Goal: Contribute content

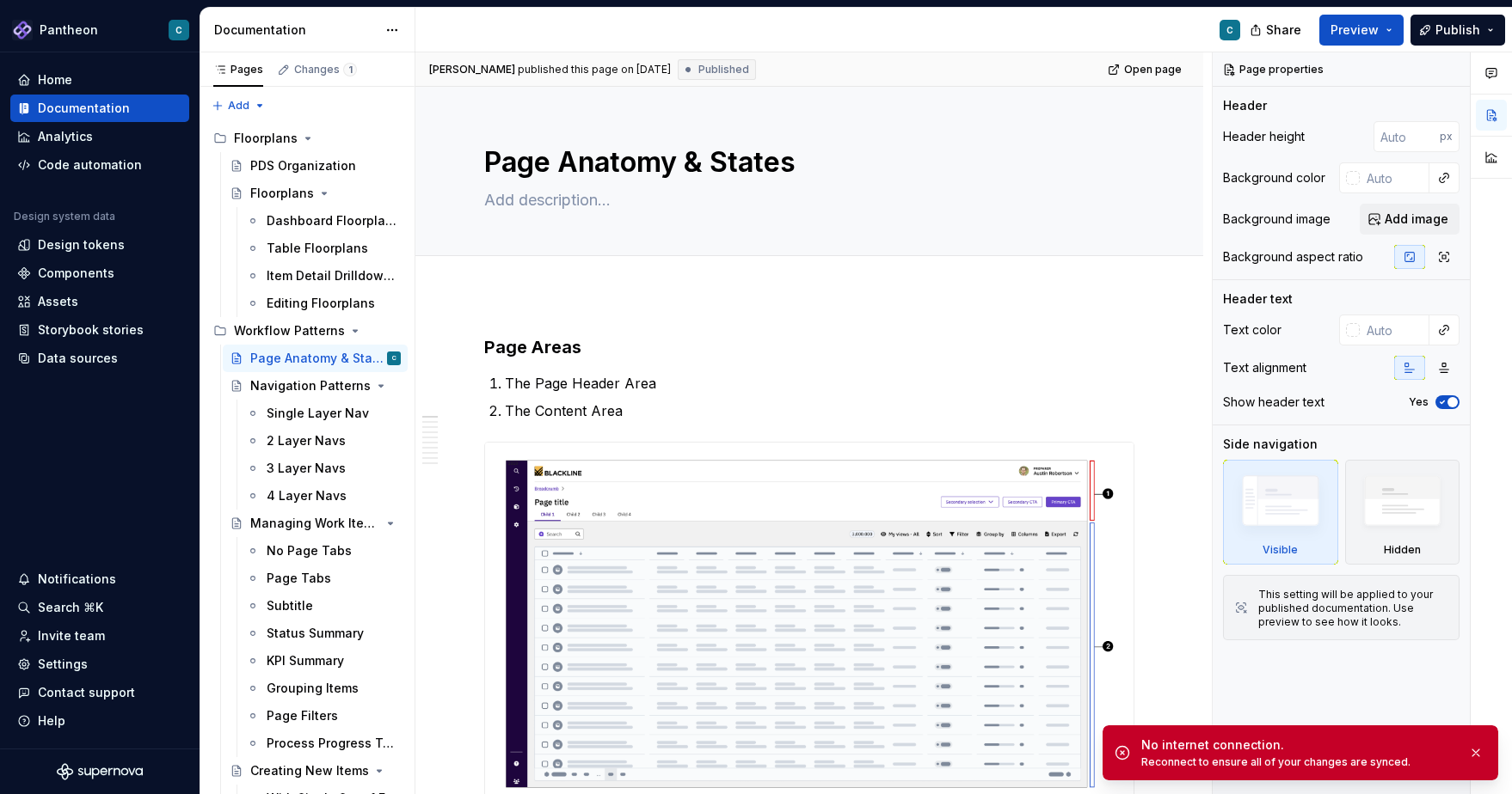
scroll to position [1615, 0]
click at [295, 219] on div "Dashboard Floorplans" at bounding box center [308, 221] width 82 height 17
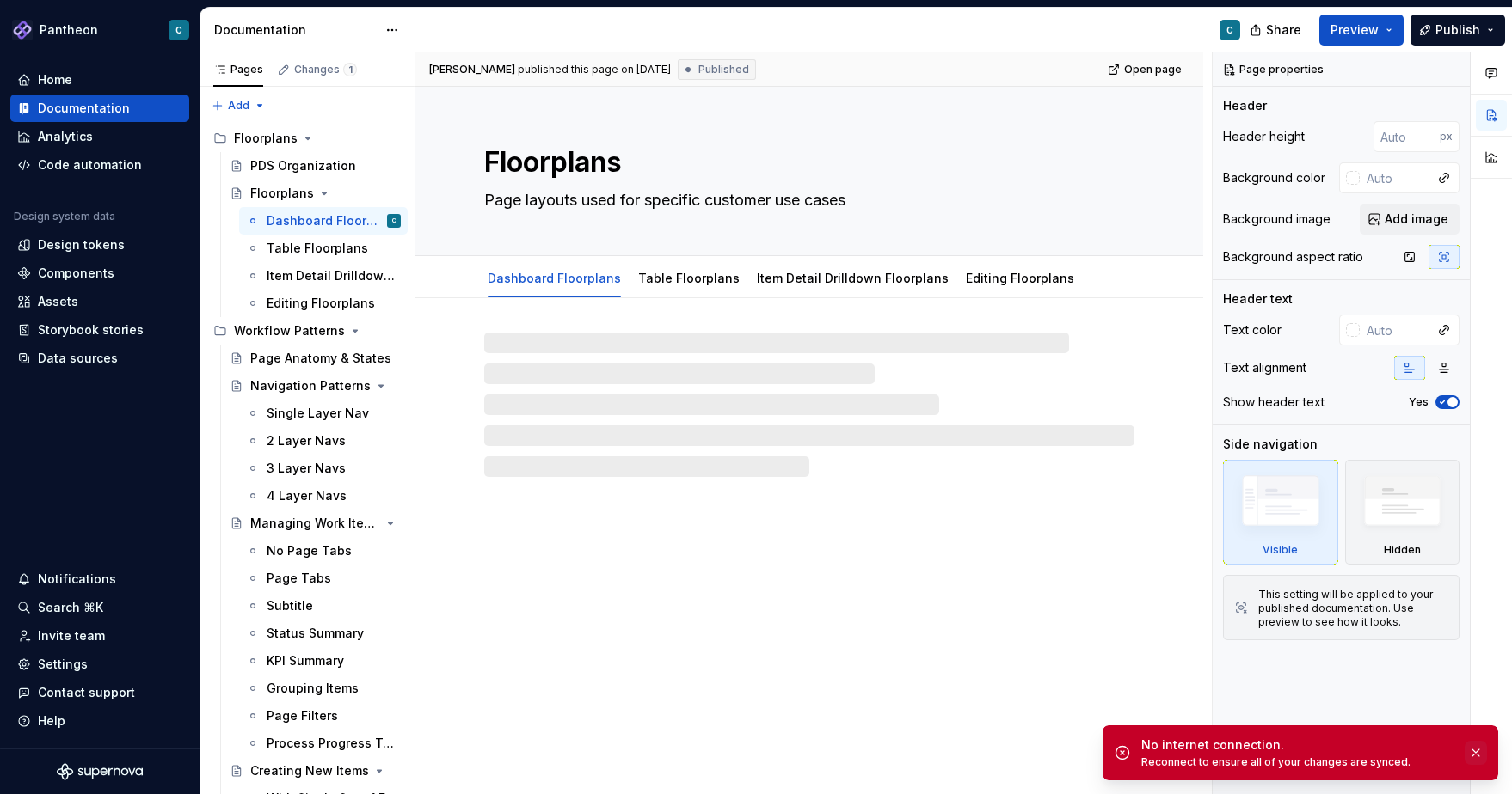
click at [1483, 754] on button "button" at bounding box center [1476, 752] width 23 height 24
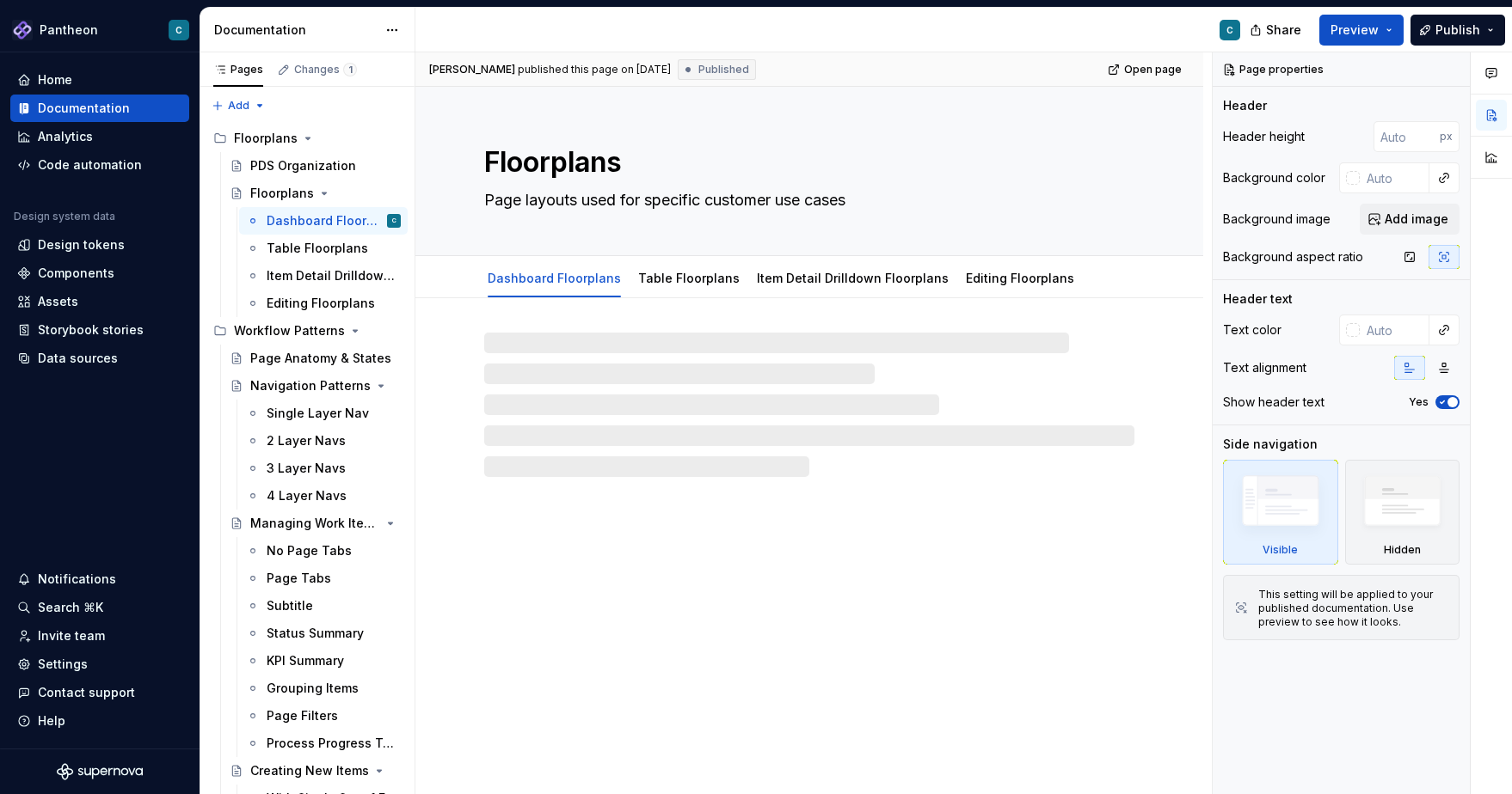
click at [832, 666] on div "Floorplans Page layouts used for specific customer use cases Dashboard Floorpla…" at bounding box center [809, 440] width 788 height 708
type textarea "*"
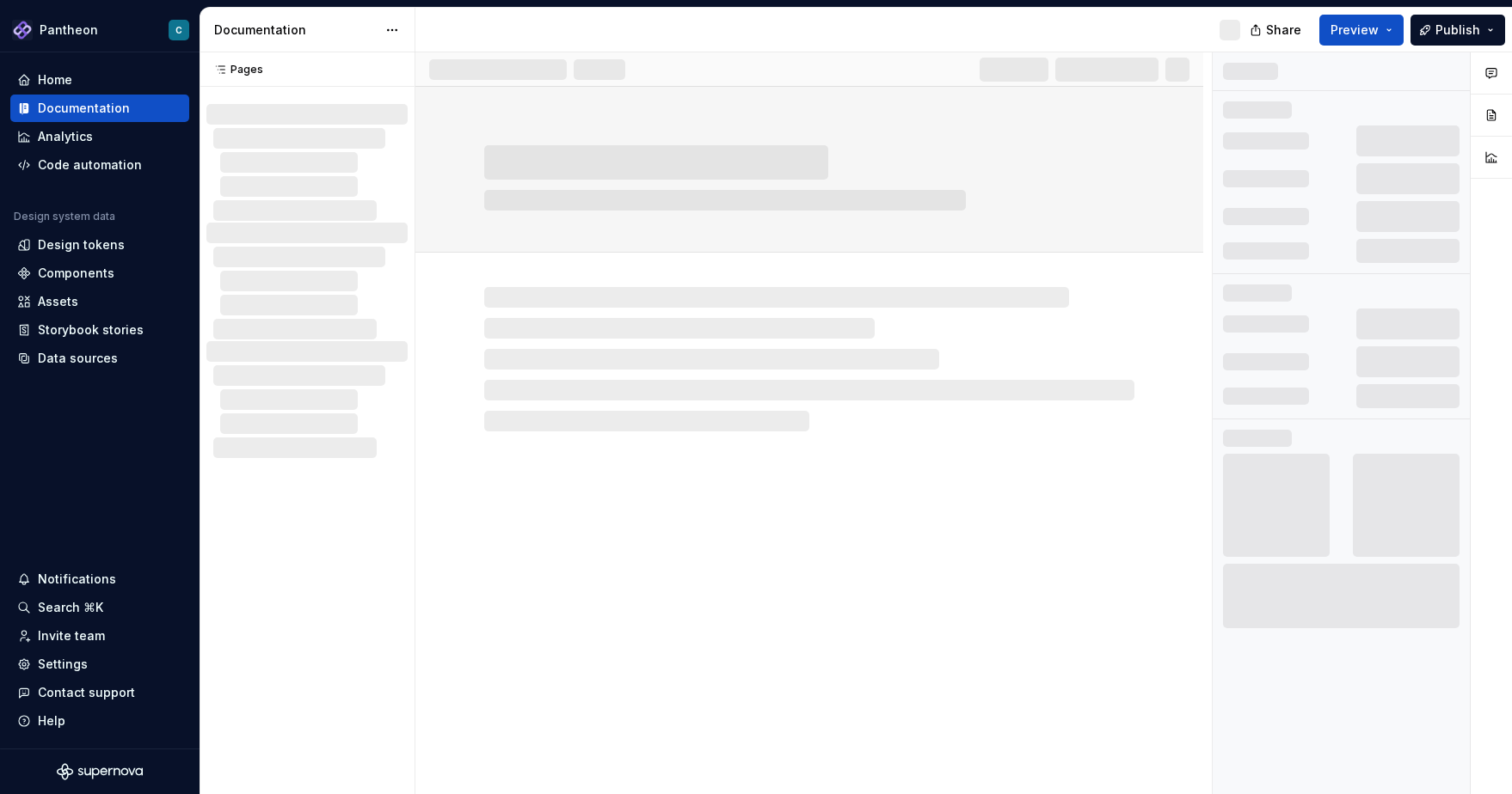
type textarea "*"
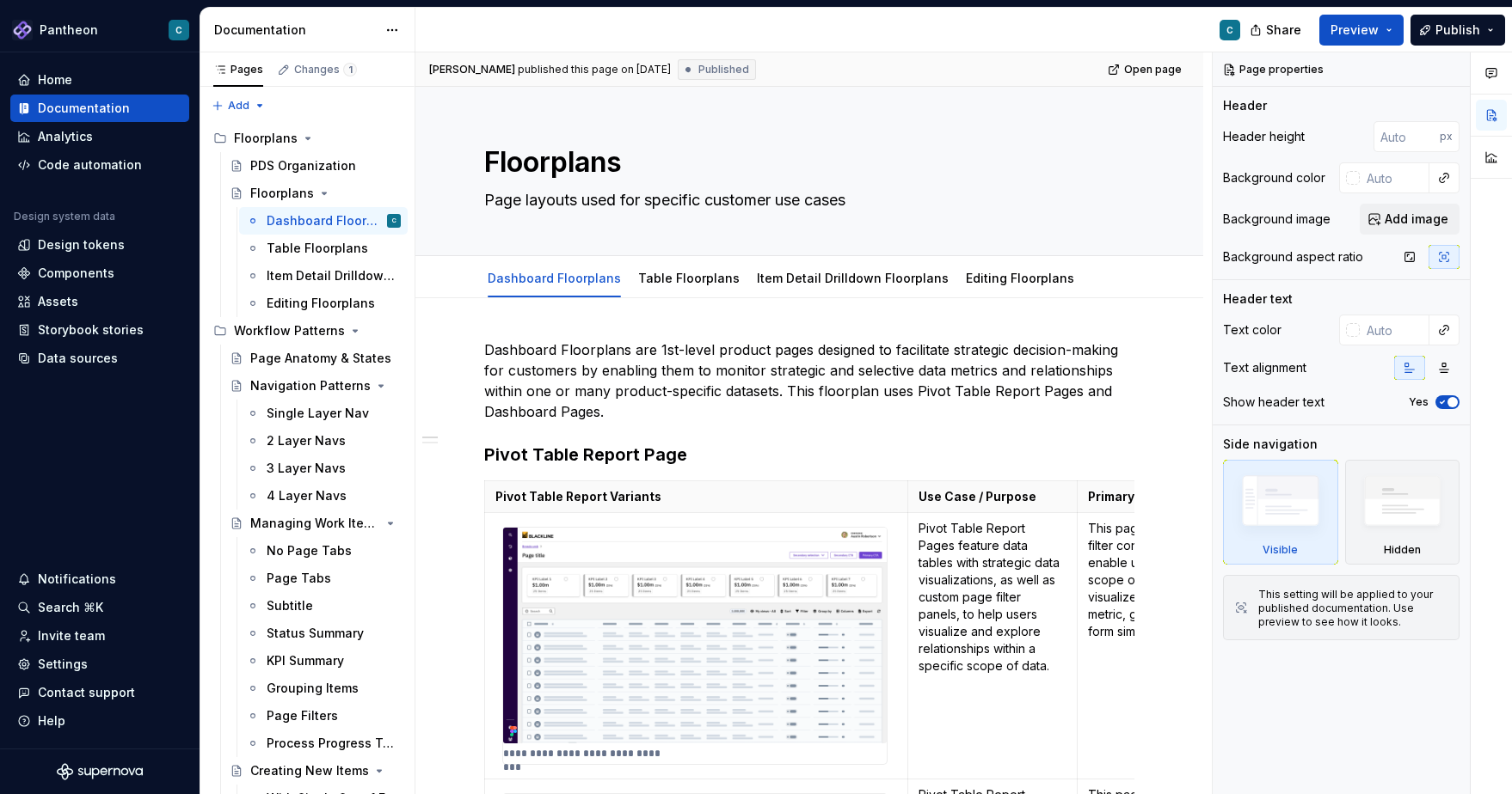
type textarea "*"
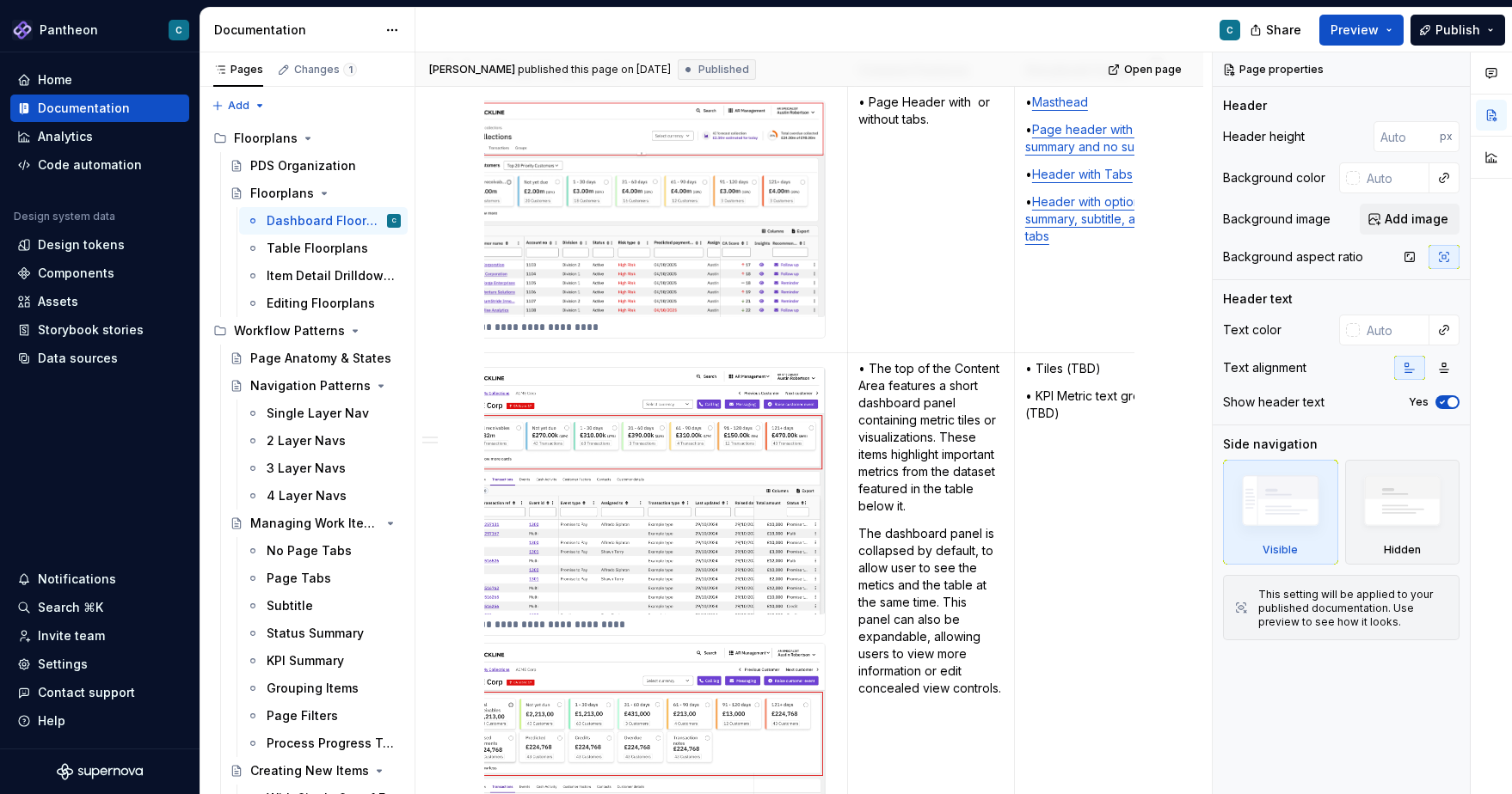
scroll to position [0, 80]
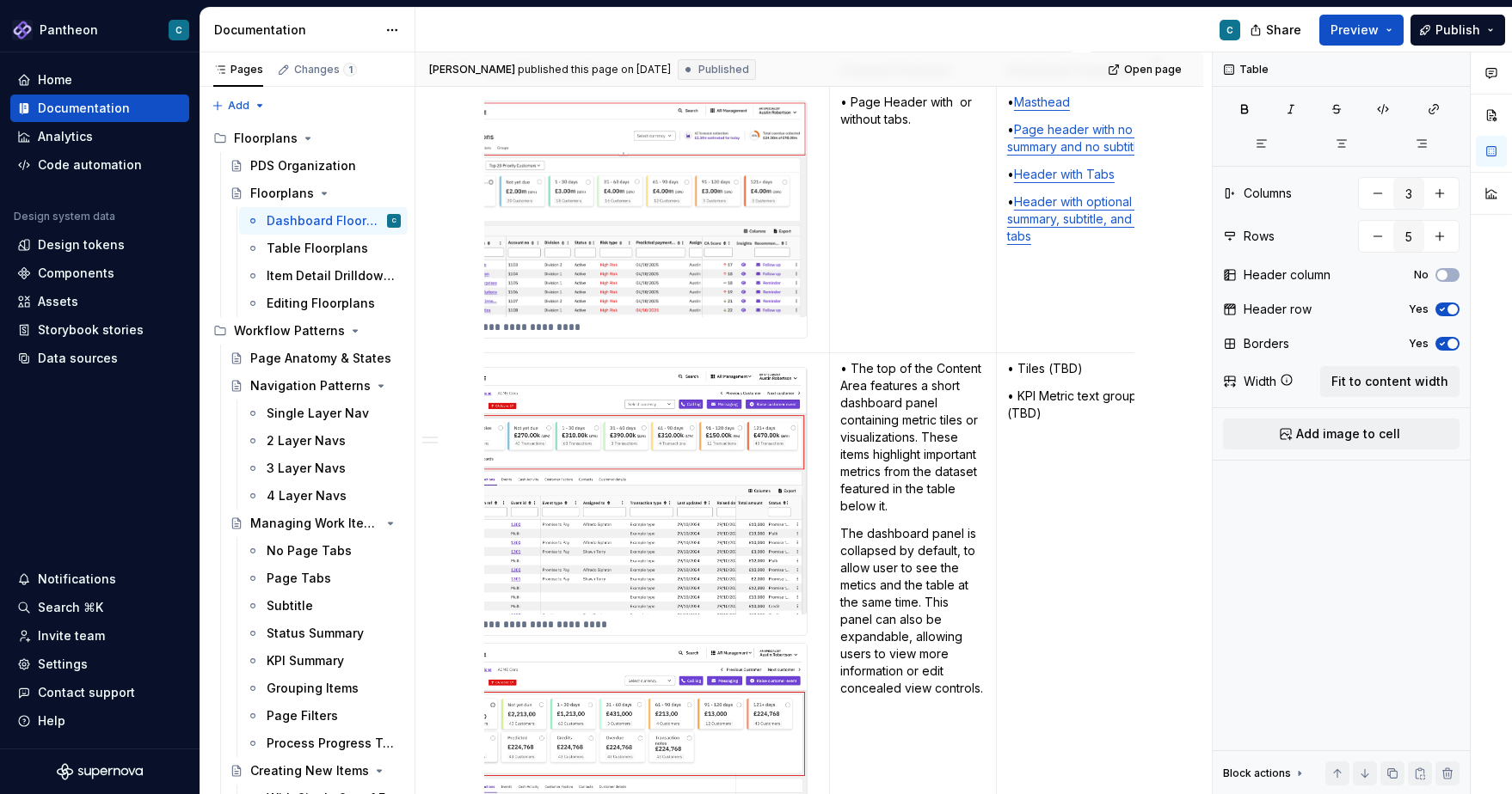
click at [1085, 369] on p "• Tiles (TBD)" at bounding box center [1081, 368] width 148 height 17
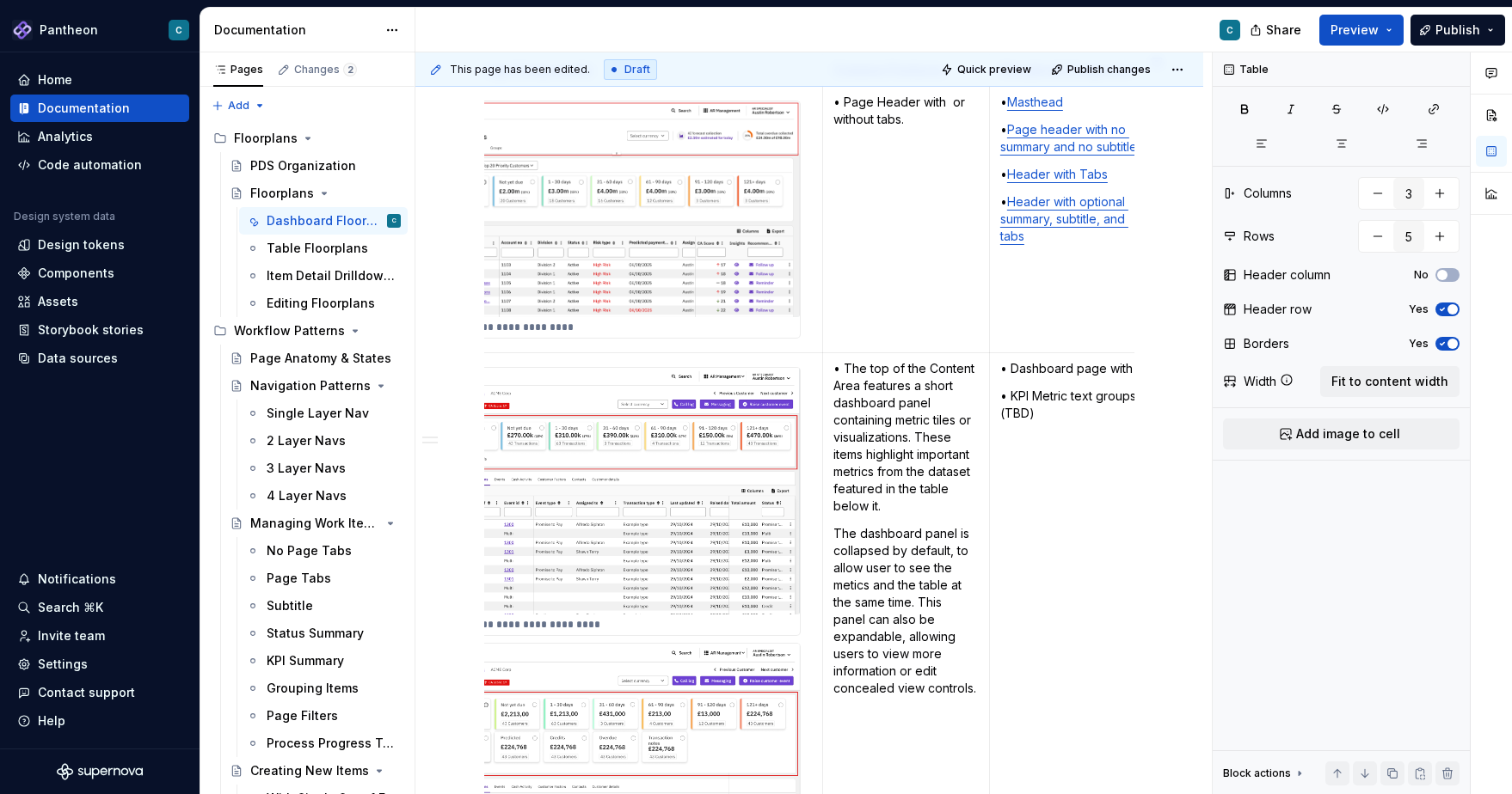
scroll to position [0, 93]
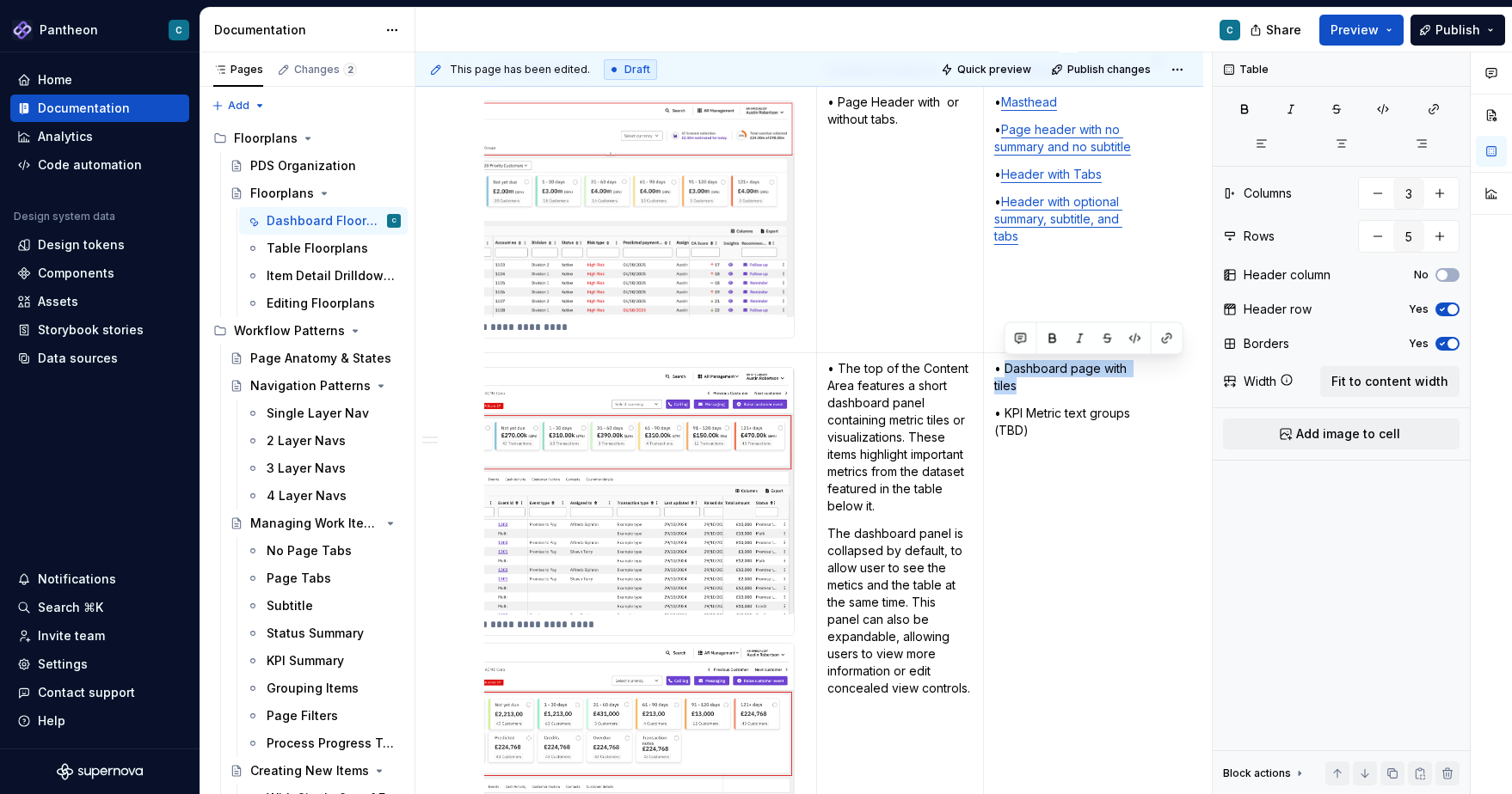
drag, startPoint x: 1023, startPoint y: 388, endPoint x: 1004, endPoint y: 370, distance: 26.2
click at [1004, 370] on p "• Dashboard page with tiles" at bounding box center [1069, 377] width 148 height 34
click at [1164, 335] on button "button" at bounding box center [1166, 338] width 24 height 24
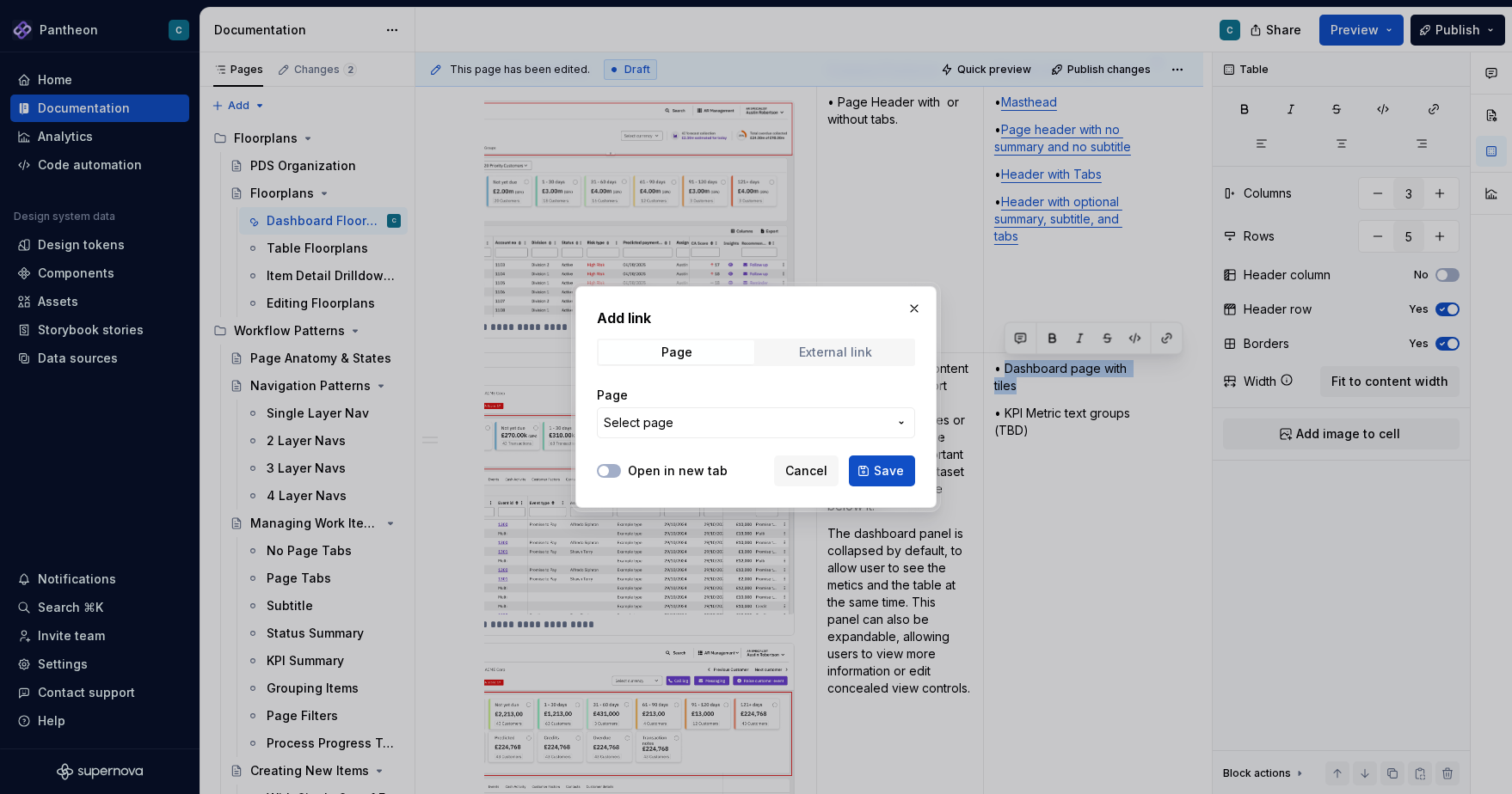
click at [816, 351] on div "External link" at bounding box center [835, 352] width 73 height 14
click at [632, 423] on input "URL" at bounding box center [756, 423] width 319 height 31
paste input "http://pantheon.blackline.corp/v23.20.3/?path=/story/pantheon-layout-page--page…"
type input "http://pantheon.blackline.corp/v23.20.3/?path=/story/pantheon-layout-page--page…"
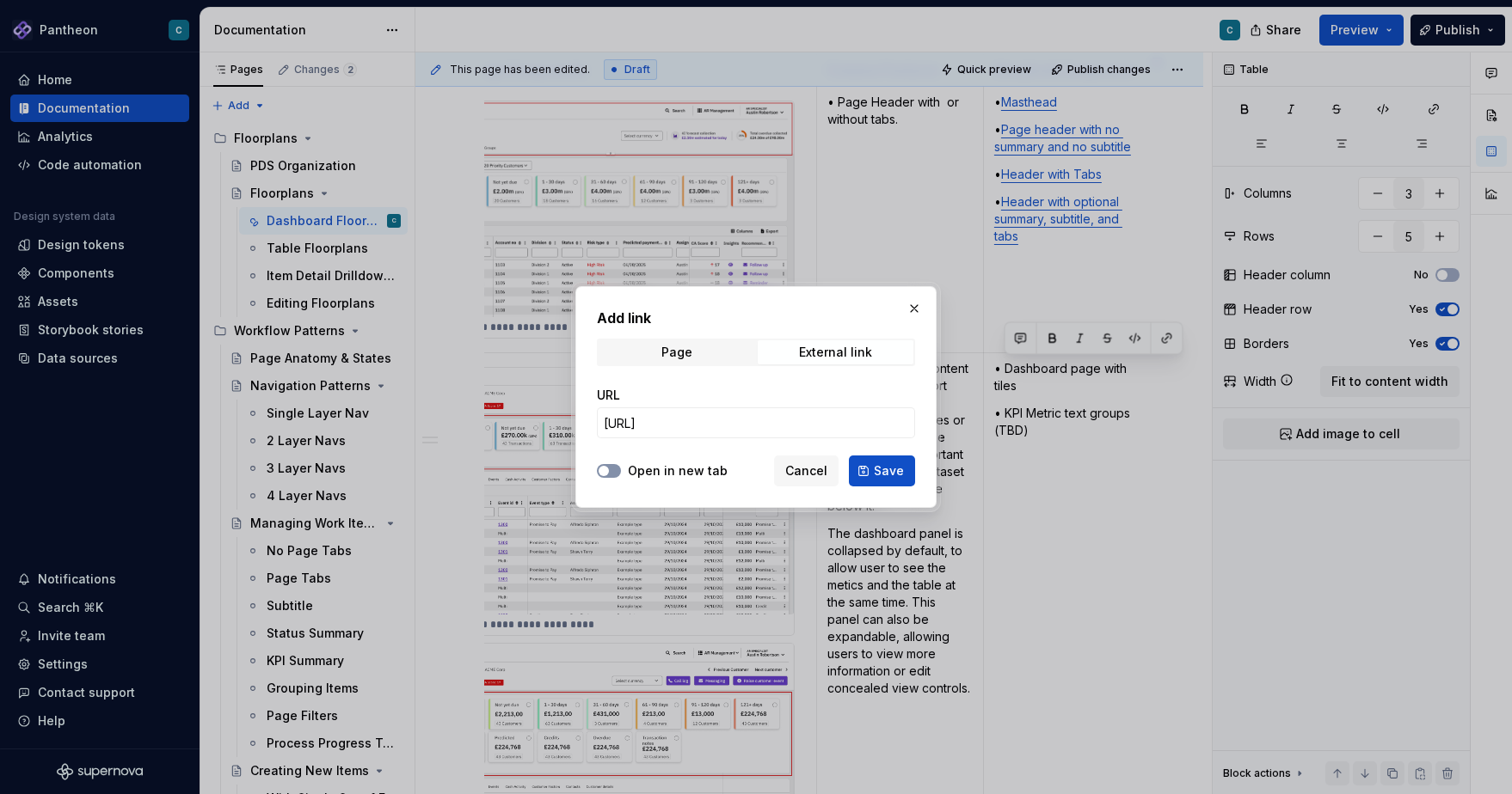
scroll to position [0, 0]
click at [616, 468] on button "Open in new tab" at bounding box center [609, 470] width 24 height 14
click at [886, 473] on span "Save" at bounding box center [889, 470] width 30 height 17
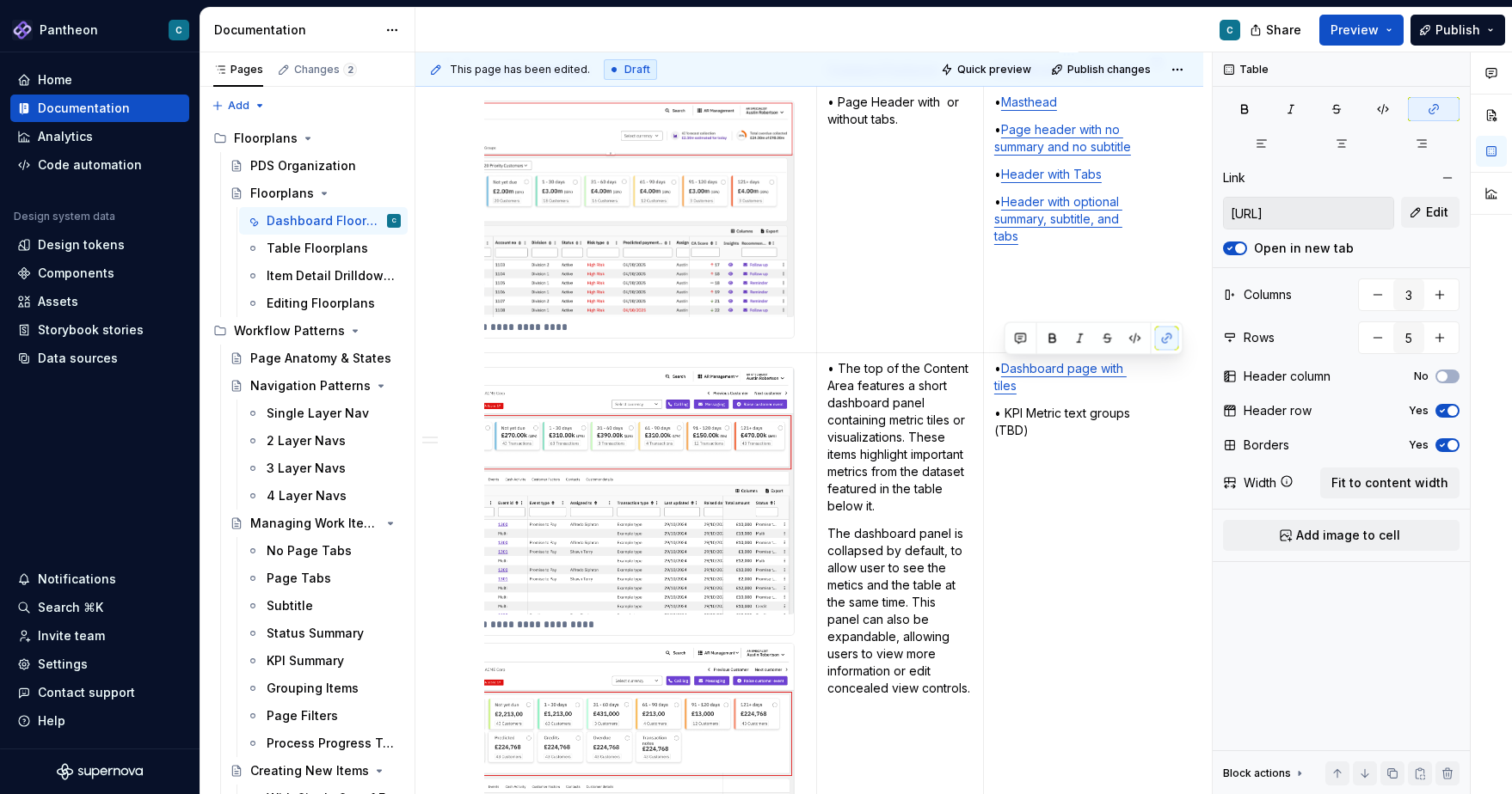
click at [1087, 629] on td "• Dashboard page with tiles • KPI Metric text groups (TBD)" at bounding box center [1068, 629] width 170 height 554
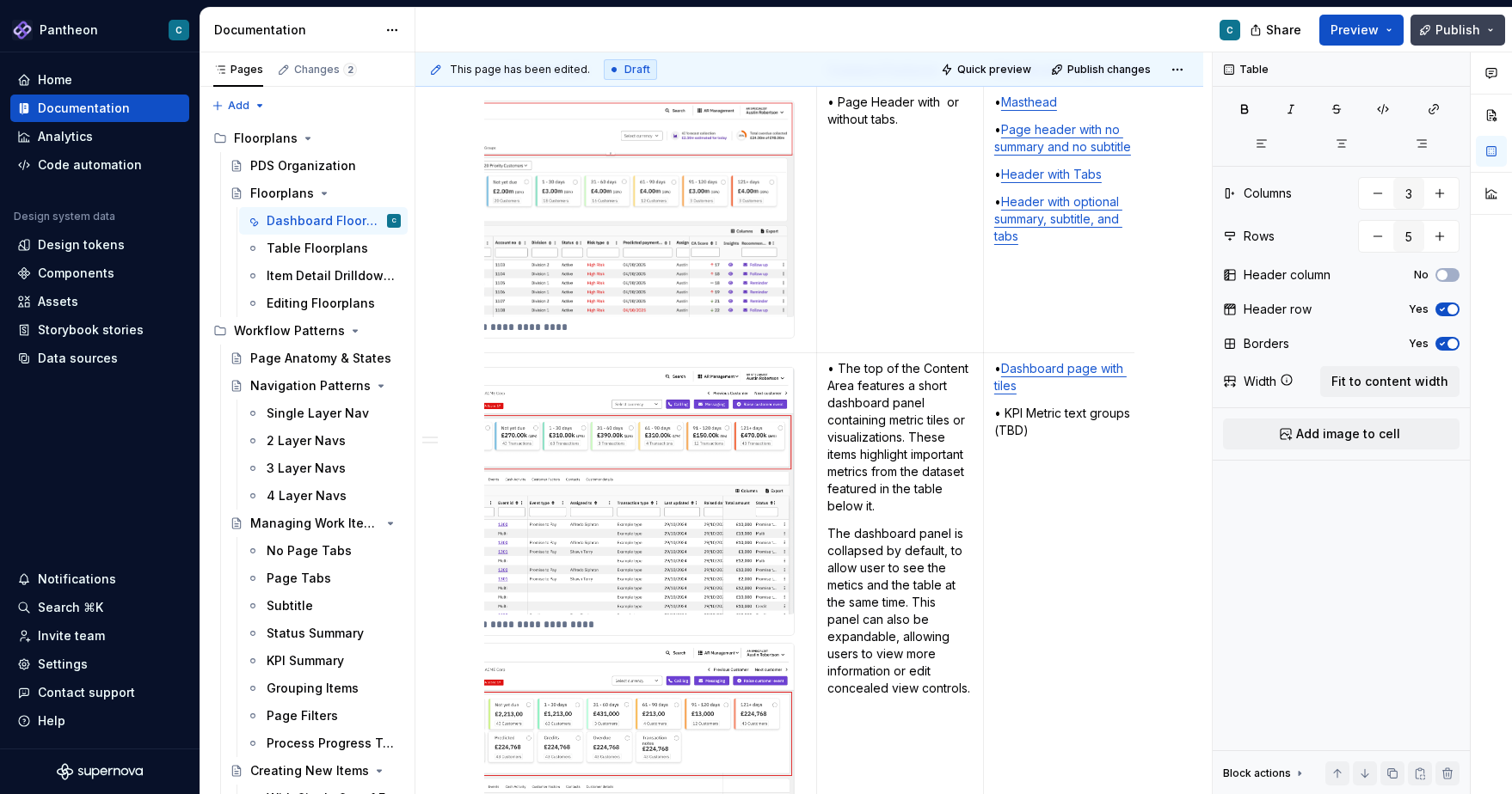
click at [1449, 33] on span "Publish" at bounding box center [1457, 30] width 44 height 17
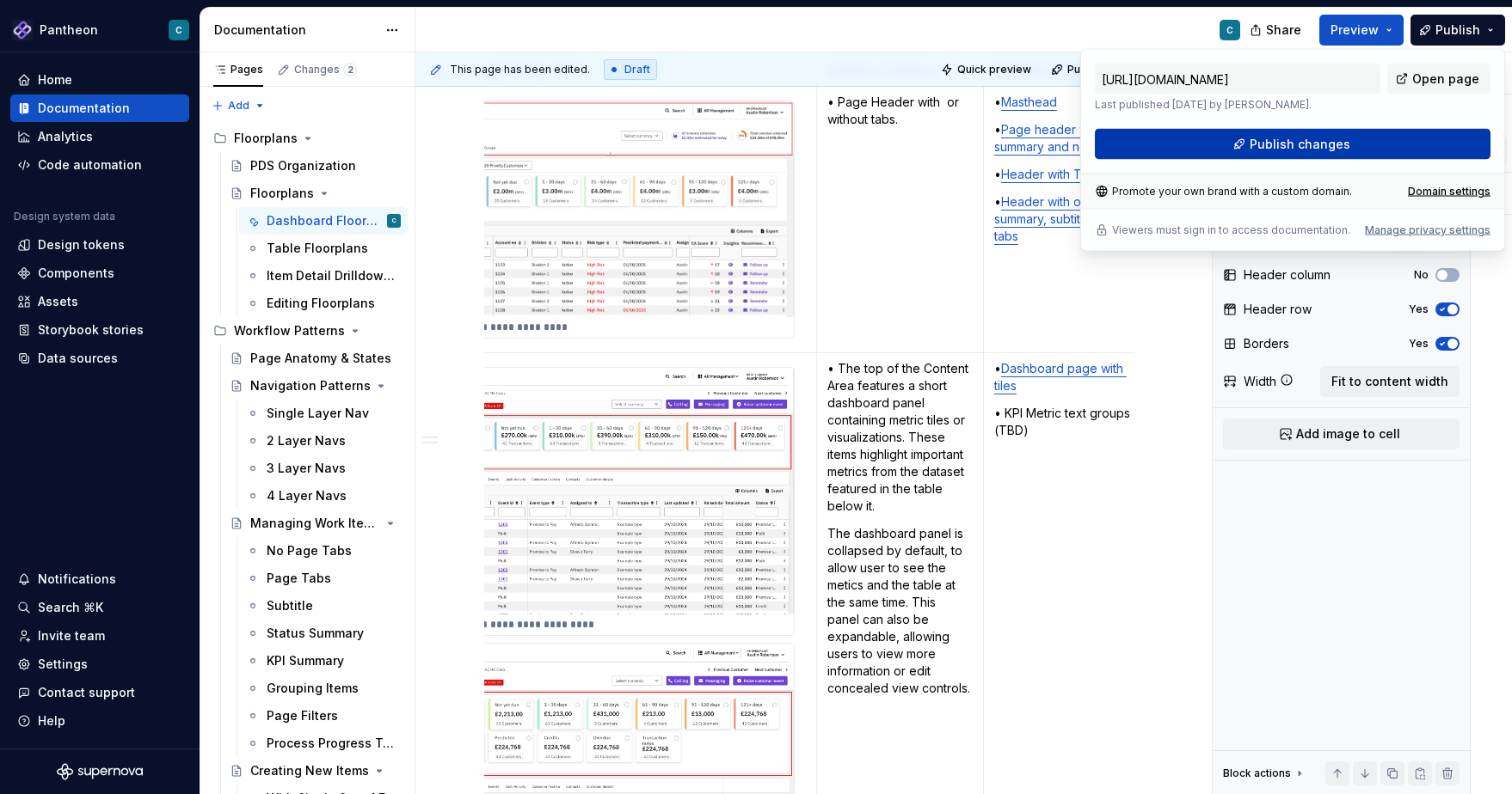
click at [1299, 148] on span "Publish changes" at bounding box center [1299, 144] width 100 height 17
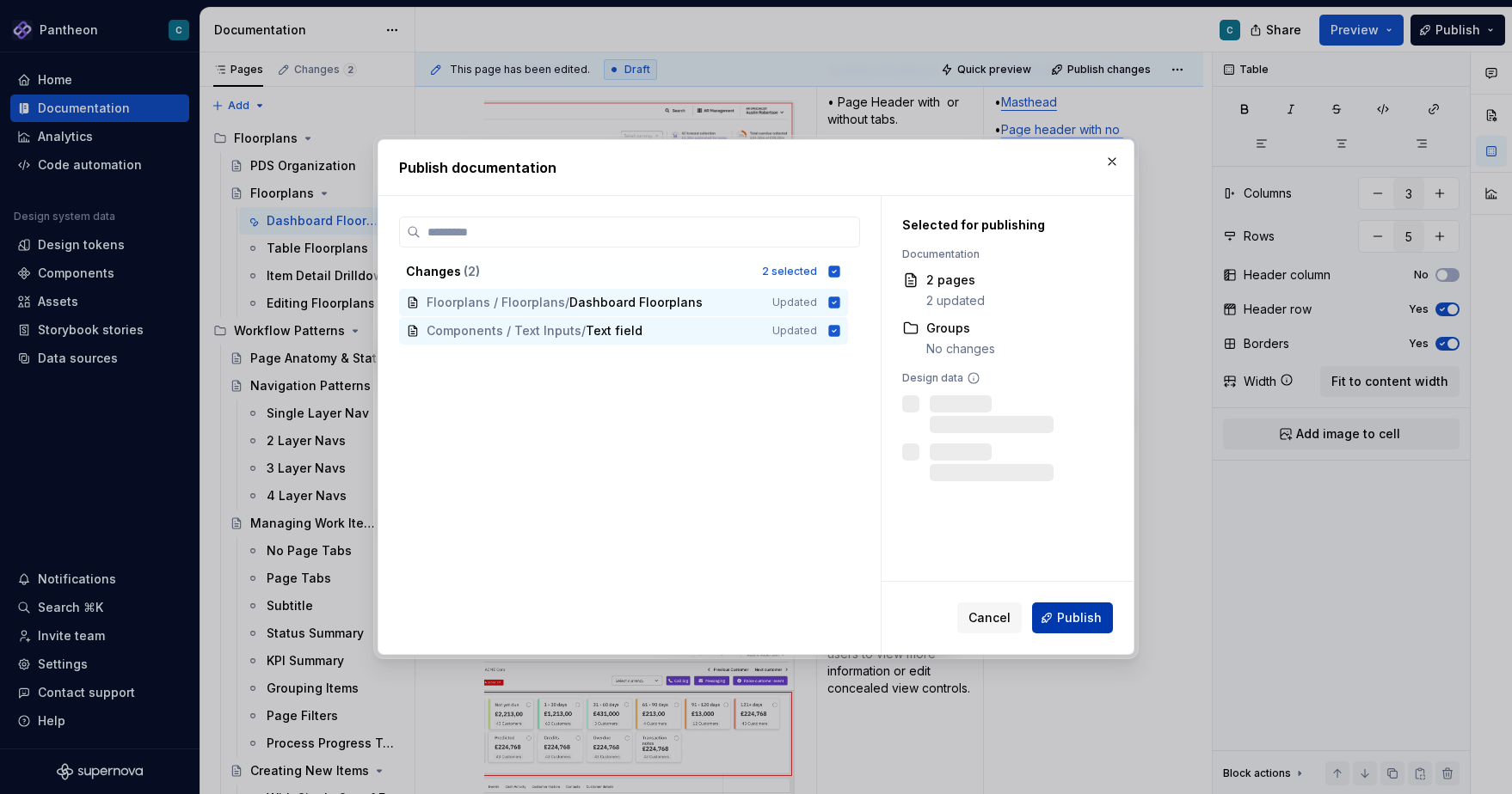
click at [1077, 617] on span "Publish" at bounding box center [1079, 618] width 44 height 17
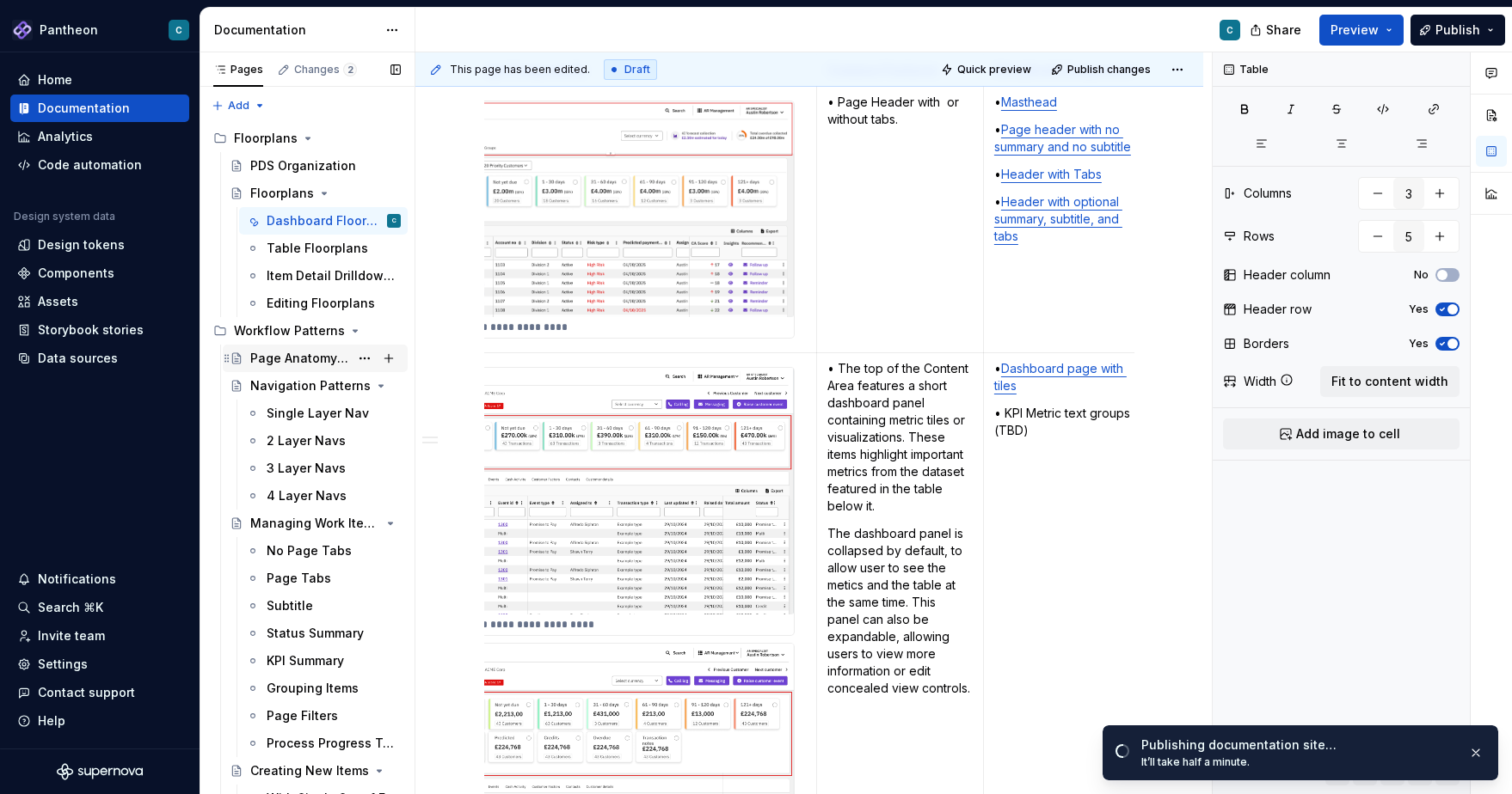
click at [273, 356] on div "Page Anatomy & States" at bounding box center [300, 358] width 99 height 17
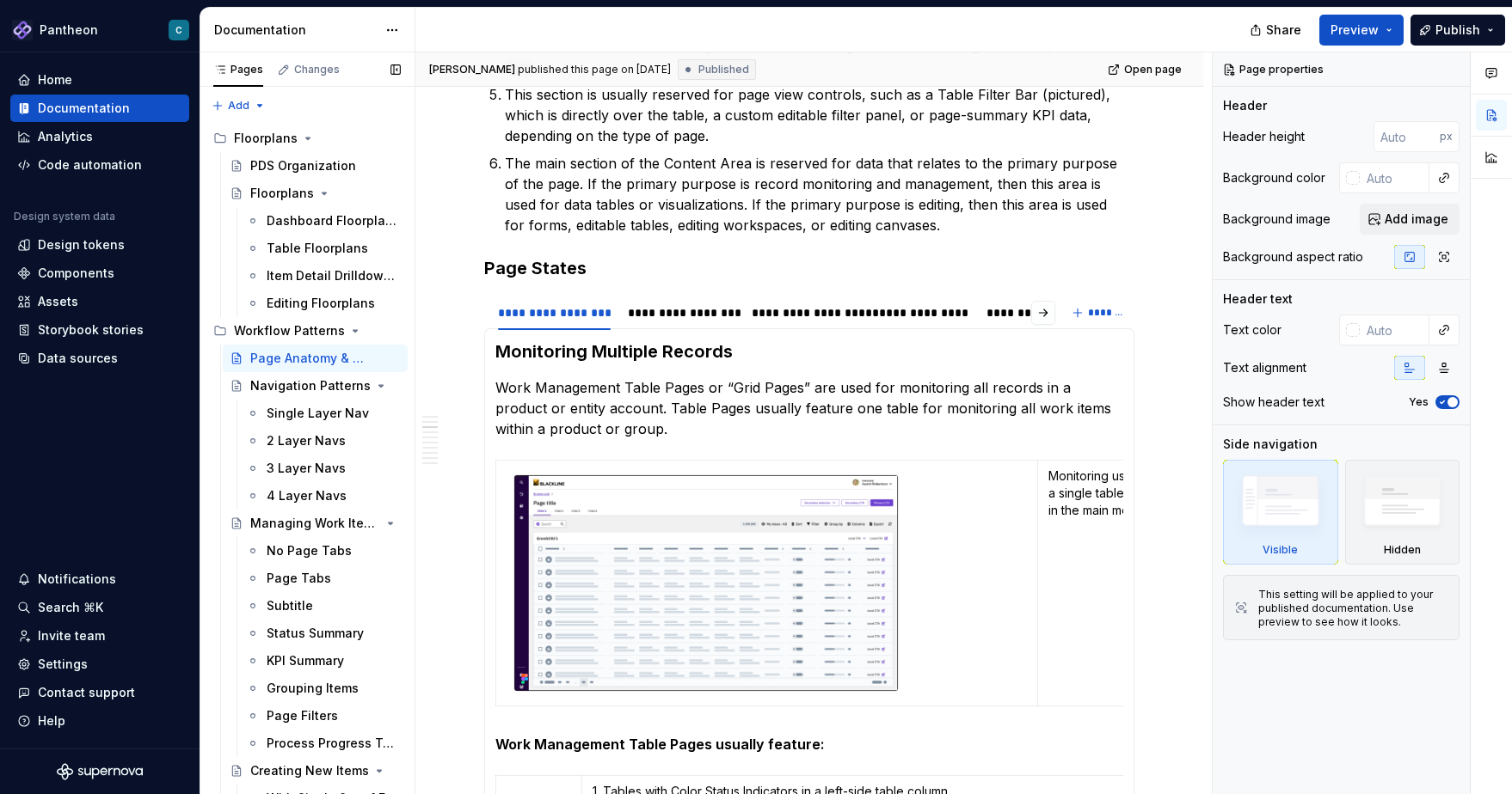
type textarea "*"
